Goal: Find contact information: Find contact information

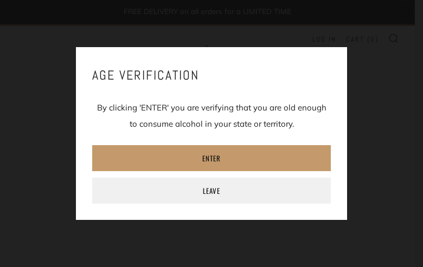
type input "[EMAIL_ADDRESS][DOMAIN_NAME]"
type input "BDMcbHTcOx"
type input "[EMAIL_ADDRESS][DOMAIN_NAME]"
type input "sNQoBtgydNik"
type input "[EMAIL_ADDRESS][DOMAIN_NAME]"
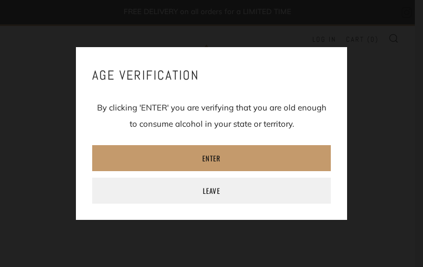
type input "cJWnAJliPFJx"
type input "[EMAIL_ADDRESS][DOMAIN_NAME]"
type input "VzivhdqdLxlNoEnq"
type input "[EMAIL_ADDRESS][DOMAIN_NAME]"
type input "PFcMhGTKxmlIs"
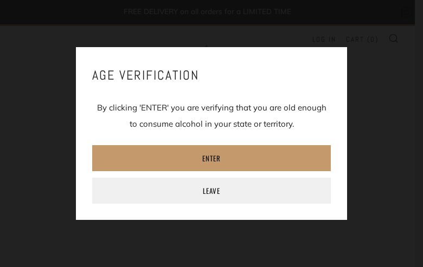
type input "[EMAIL_ADDRESS][DOMAIN_NAME]"
type input "zcqBfIKgPm"
type input "rFmSDCKPGzyKJZqu"
type input "[EMAIL_ADDRESS][DOMAIN_NAME]"
type input "4767690139"
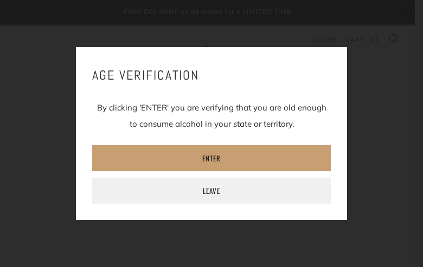
type input "[EMAIL_ADDRESS][DOMAIN_NAME]"
type input "MJaUilRxGIEc"
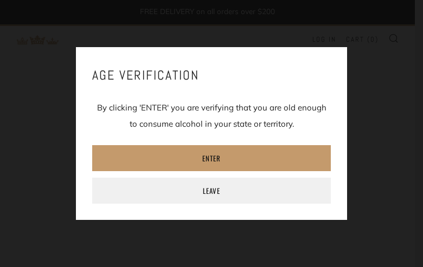
type input "[EMAIL_ADDRESS][DOMAIN_NAME]"
type input "aQBJbWBdirlauDA"
type input "IOGHiBgqeCYi"
type input "[EMAIL_ADDRESS][DOMAIN_NAME]"
type input "6255088177"
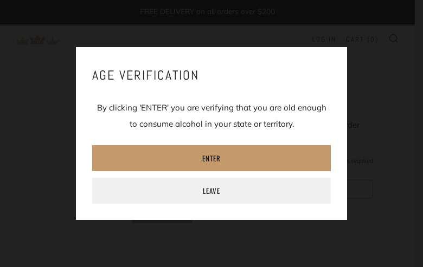
type input "[EMAIL_ADDRESS][DOMAIN_NAME]"
type input "lKtUfTovlkTQ"
